Goal: Task Accomplishment & Management: Complete application form

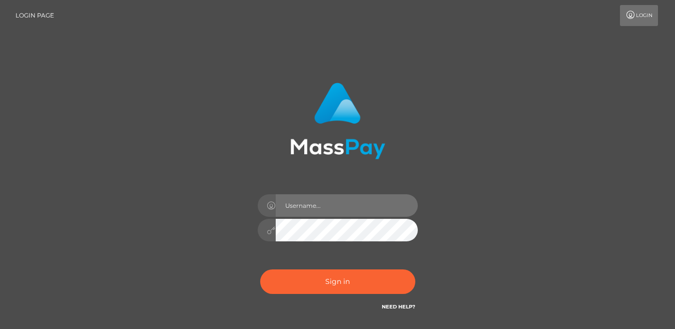
click at [338, 194] on input "text" at bounding box center [347, 205] width 142 height 23
paste input "[URL][DOMAIN_NAME]"
type input "h"
click at [640, 23] on link "Login" at bounding box center [639, 15] width 38 height 21
click at [642, 19] on link "Login" at bounding box center [639, 15] width 38 height 21
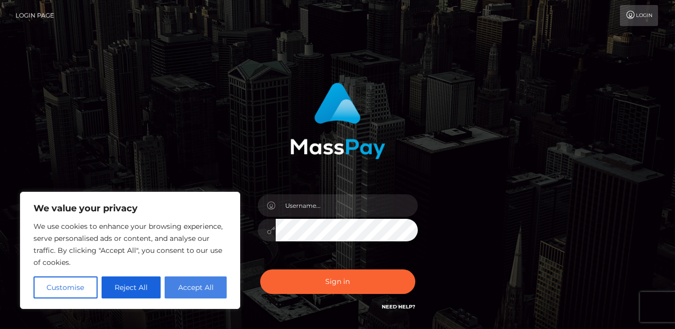
click at [203, 295] on button "Accept All" at bounding box center [196, 287] width 62 height 22
checkbox input "true"
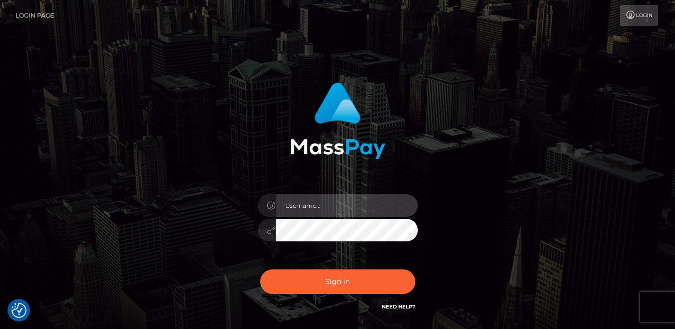
click at [315, 198] on input "text" at bounding box center [347, 205] width 142 height 23
paste input "pongdanaibdsm2015@gmail.com"
type input "pongdanaibdsm2015@gmail.com"
click at [260, 269] on button "Sign in" at bounding box center [337, 281] width 155 height 25
checkbox input "true"
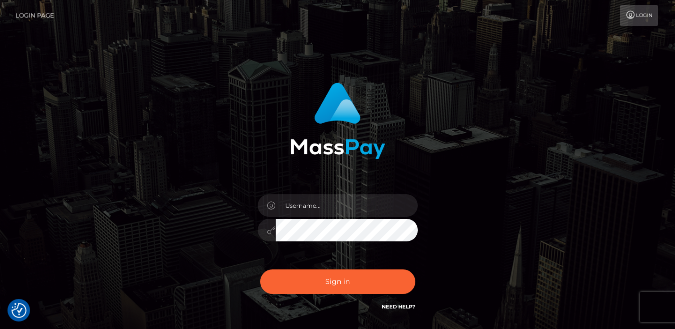
checkbox input "true"
click at [351, 209] on input "text" at bounding box center [347, 205] width 142 height 23
paste input "[EMAIL_ADDRESS][DOMAIN_NAME]"
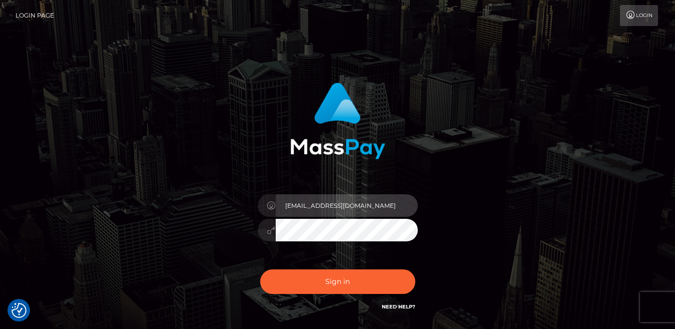
type input "pongdanaibdsm2015@gmail.com"
click at [354, 242] on div "pongdanaibdsm2015@gmail.com" at bounding box center [337, 225] width 175 height 77
click at [260, 269] on button "Sign in" at bounding box center [337, 281] width 155 height 25
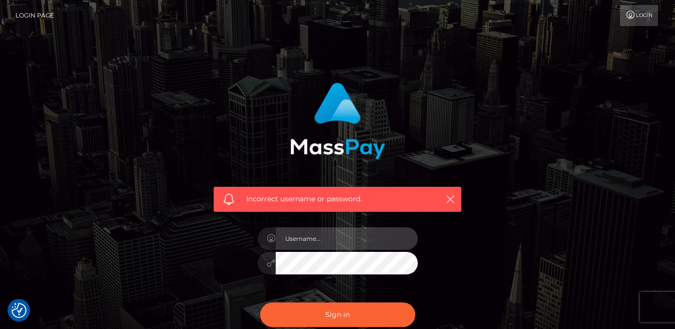
click at [349, 229] on input "text" at bounding box center [347, 238] width 142 height 23
paste input "pongdanaibdsm2015@gmail.com"
type input "pongdanaibdsm2015@gmail.com"
click at [260, 302] on button "Sign in" at bounding box center [337, 314] width 155 height 25
